Goal: Task Accomplishment & Management: Use online tool/utility

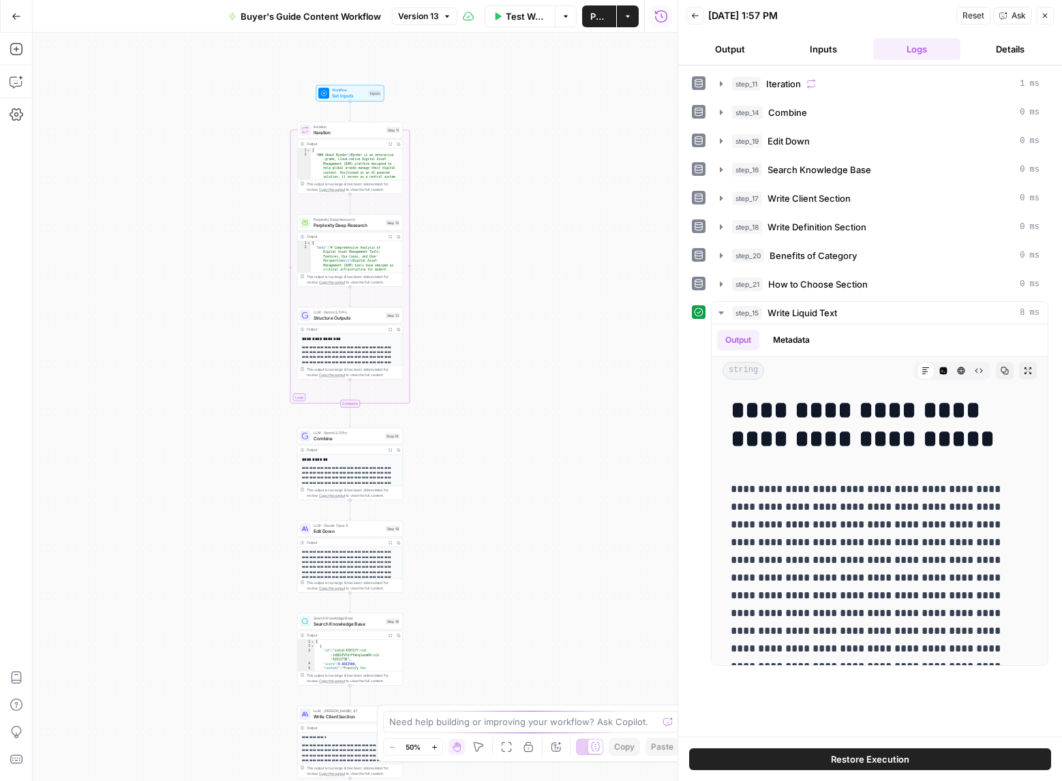
click at [812, 51] on button "Inputs" at bounding box center [823, 49] width 88 height 22
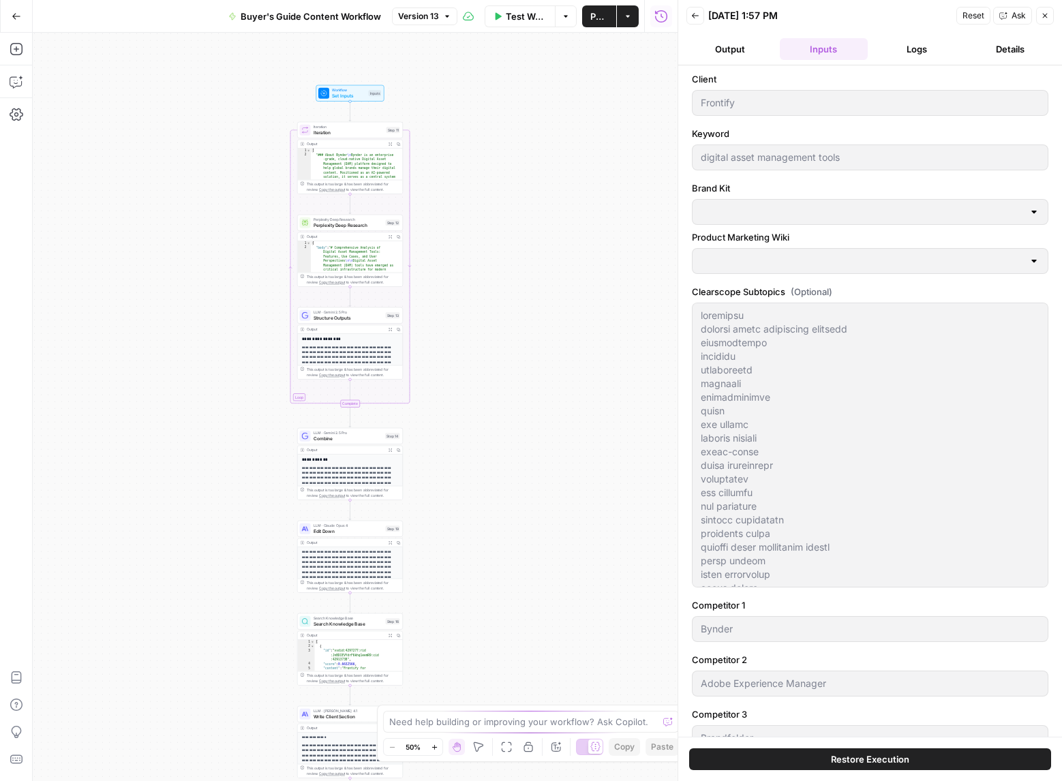
type input "Frontify"
type input "Frontify Product Marketing"
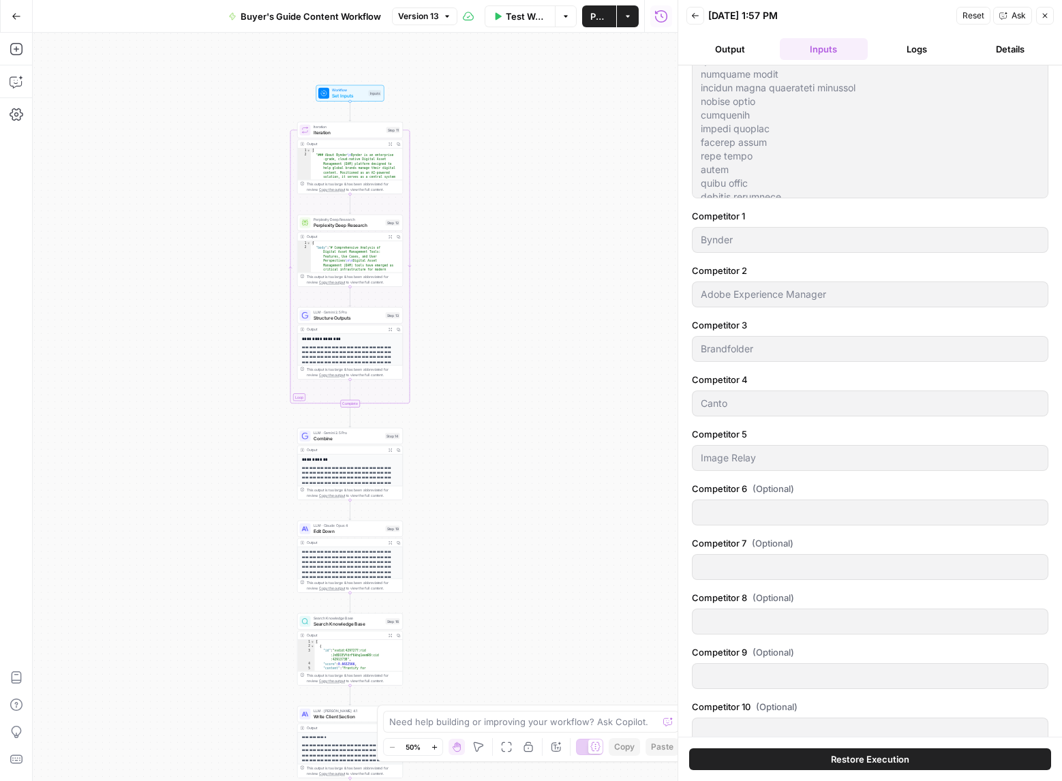
scroll to position [393, 0]
click at [437, 746] on icon "button" at bounding box center [434, 746] width 7 height 7
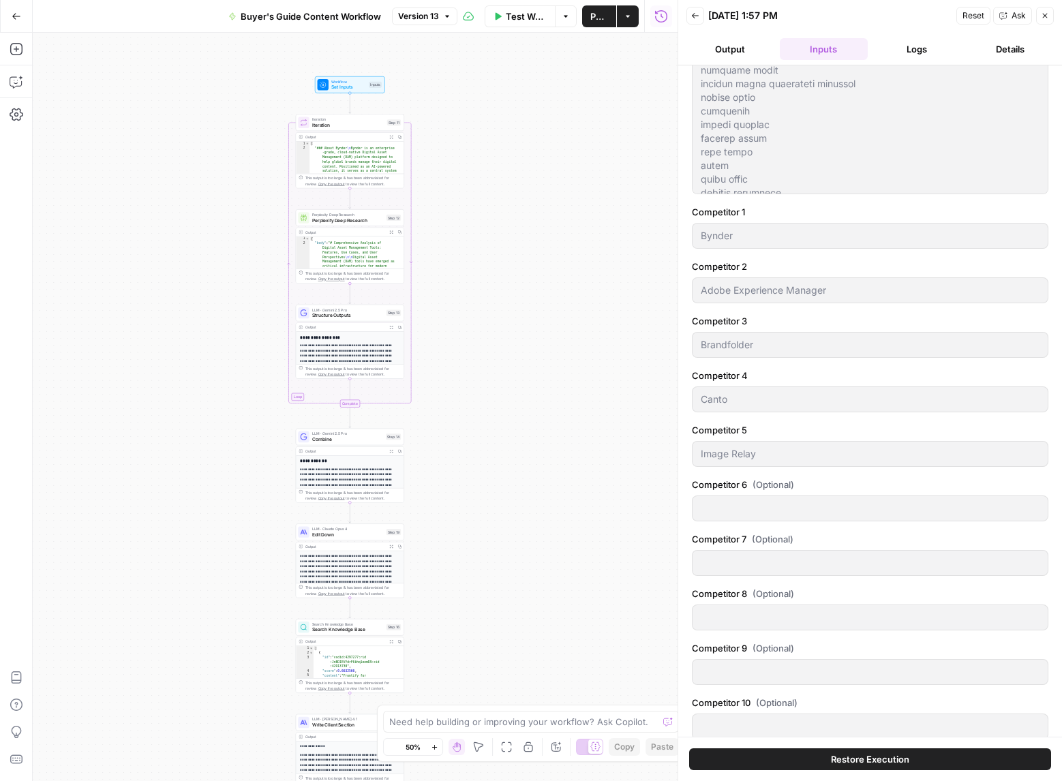
click at [437, 746] on icon "button" at bounding box center [434, 746] width 7 height 7
click at [437, 745] on icon "button" at bounding box center [434, 746] width 7 height 7
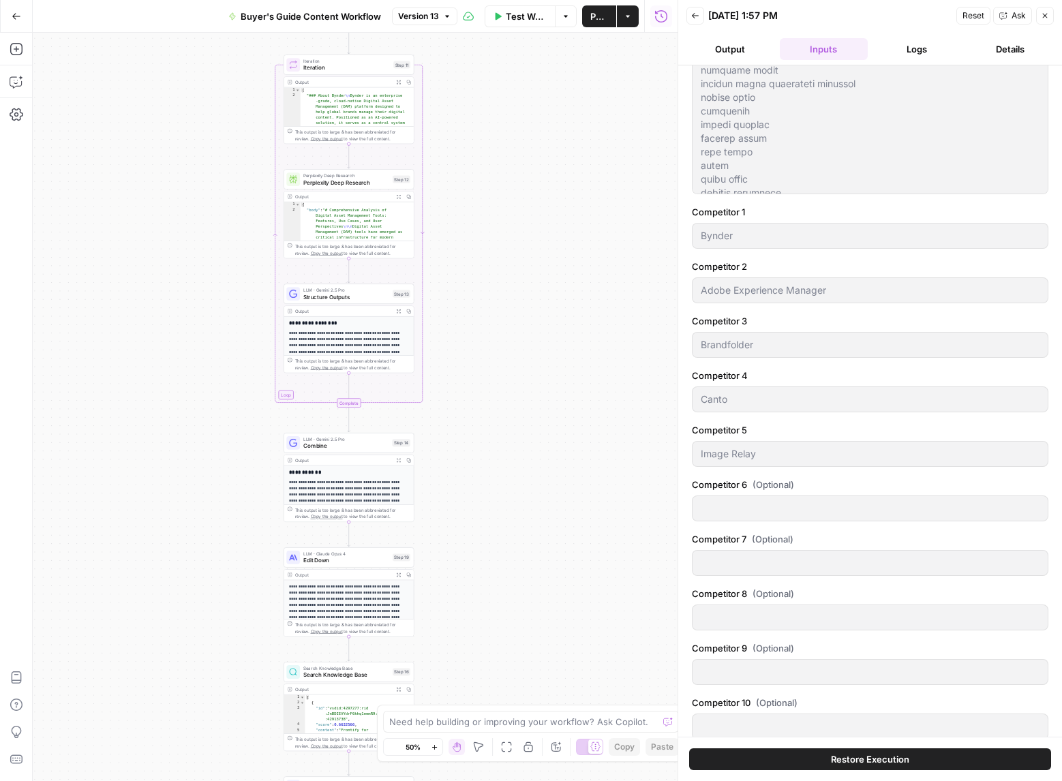
click at [437, 745] on icon "button" at bounding box center [434, 746] width 7 height 7
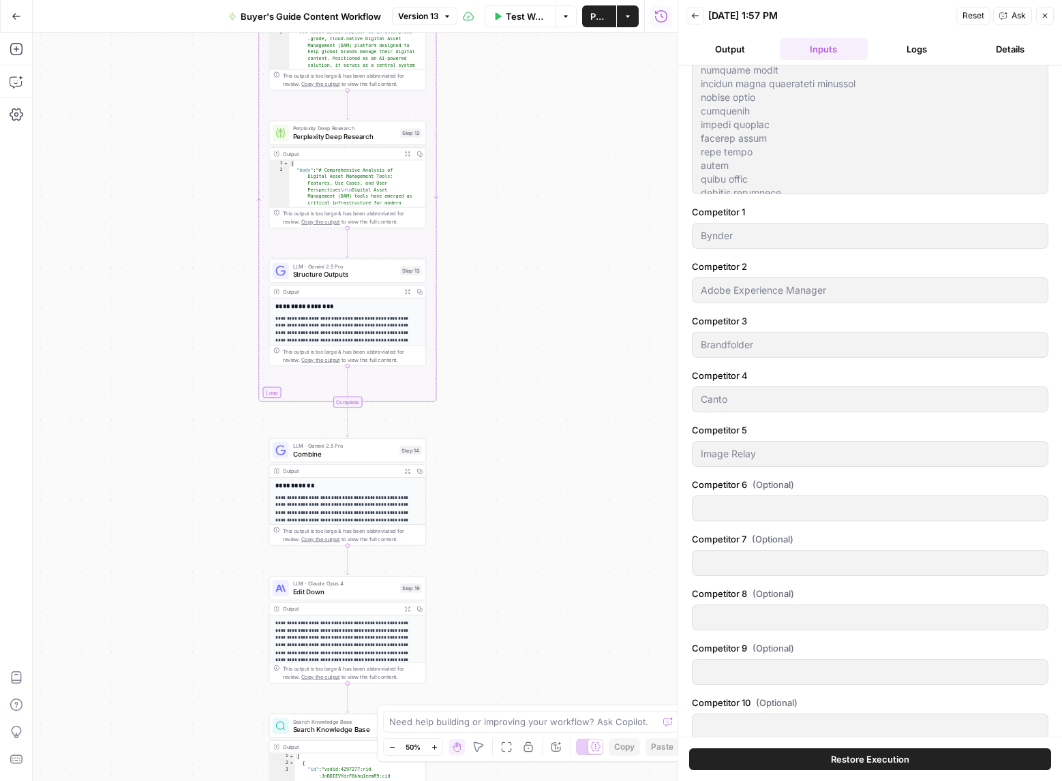
click at [437, 745] on icon "button" at bounding box center [434, 746] width 7 height 7
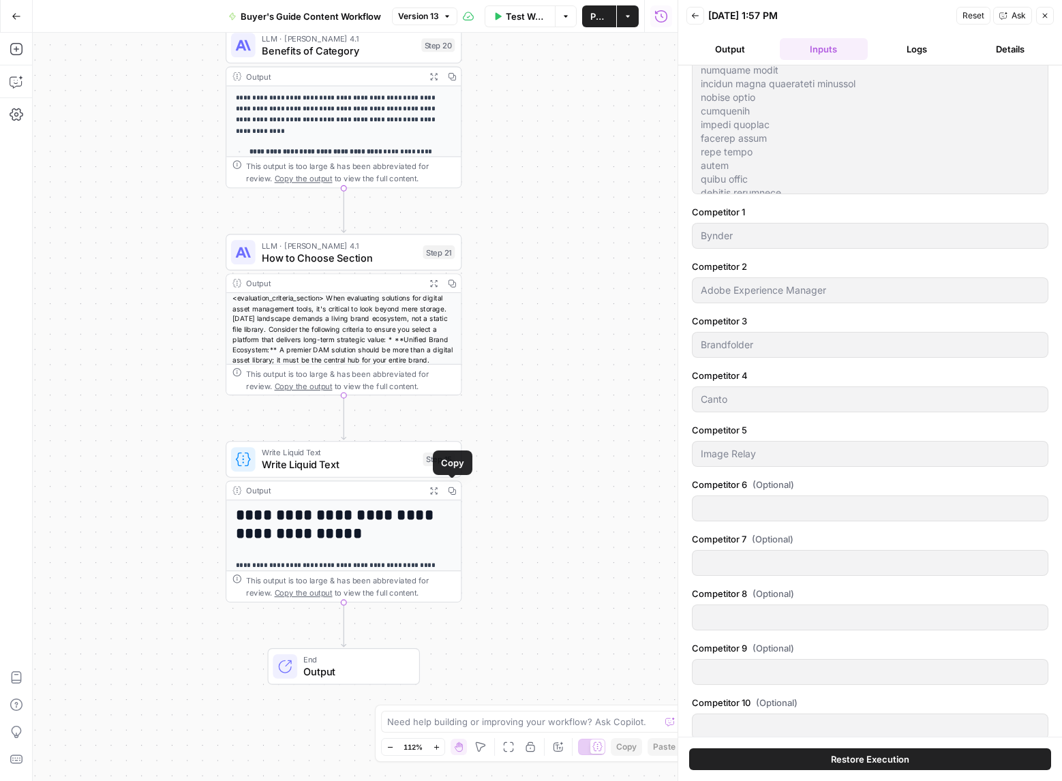
click at [435, 490] on icon "button" at bounding box center [433, 490] width 8 height 8
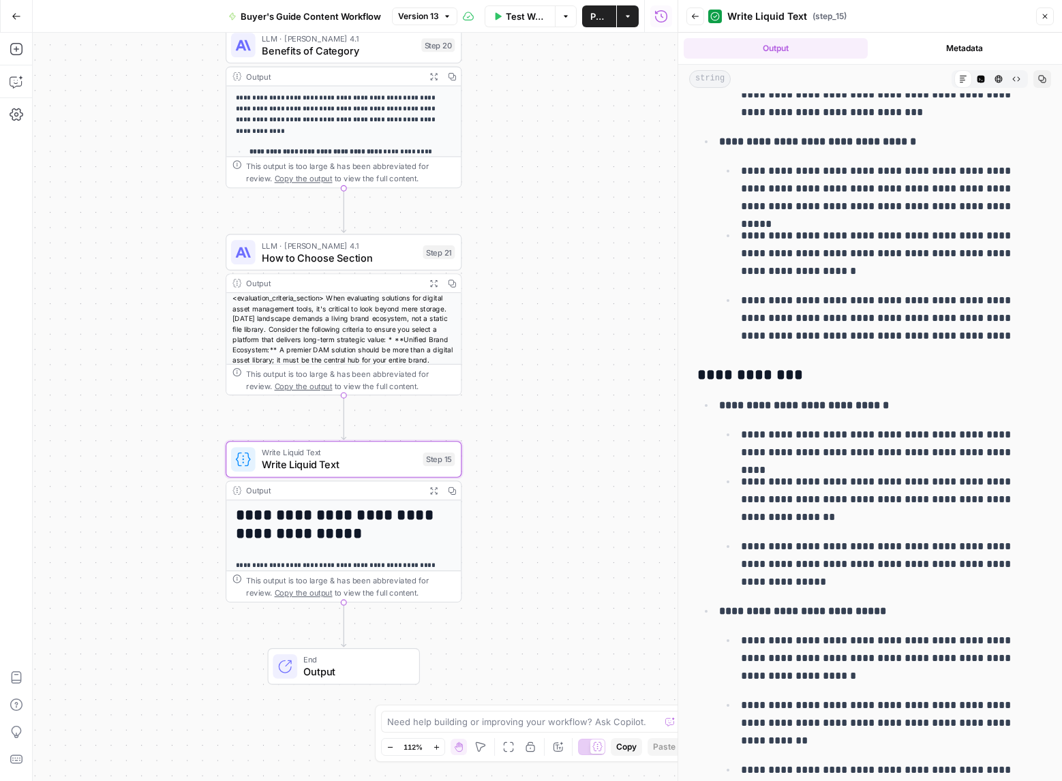
scroll to position [14680, 0]
